Goal: Find specific page/section: Find specific page/section

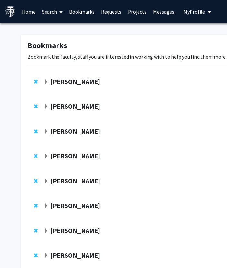
click at [50, 8] on link "Search" at bounding box center [52, 11] width 27 height 23
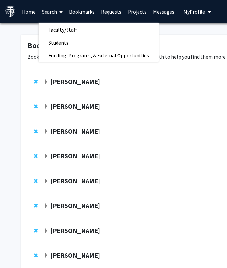
click at [56, 27] on span "Faculty/Staff" at bounding box center [62, 29] width 47 height 13
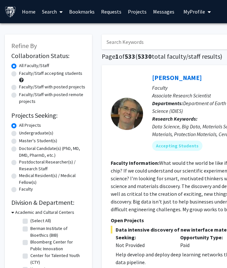
click at [118, 42] on input "Search Keywords" at bounding box center [228, 42] width 253 height 15
type input "shilva"
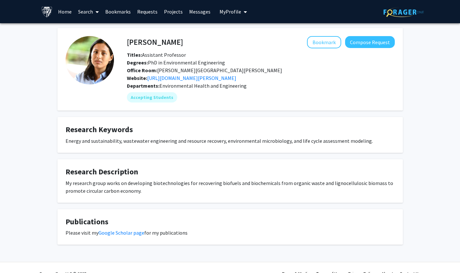
click at [172, 80] on link "[URL][DOMAIN_NAME][PERSON_NAME]" at bounding box center [191, 78] width 89 height 6
